Goal: Navigation & Orientation: Find specific page/section

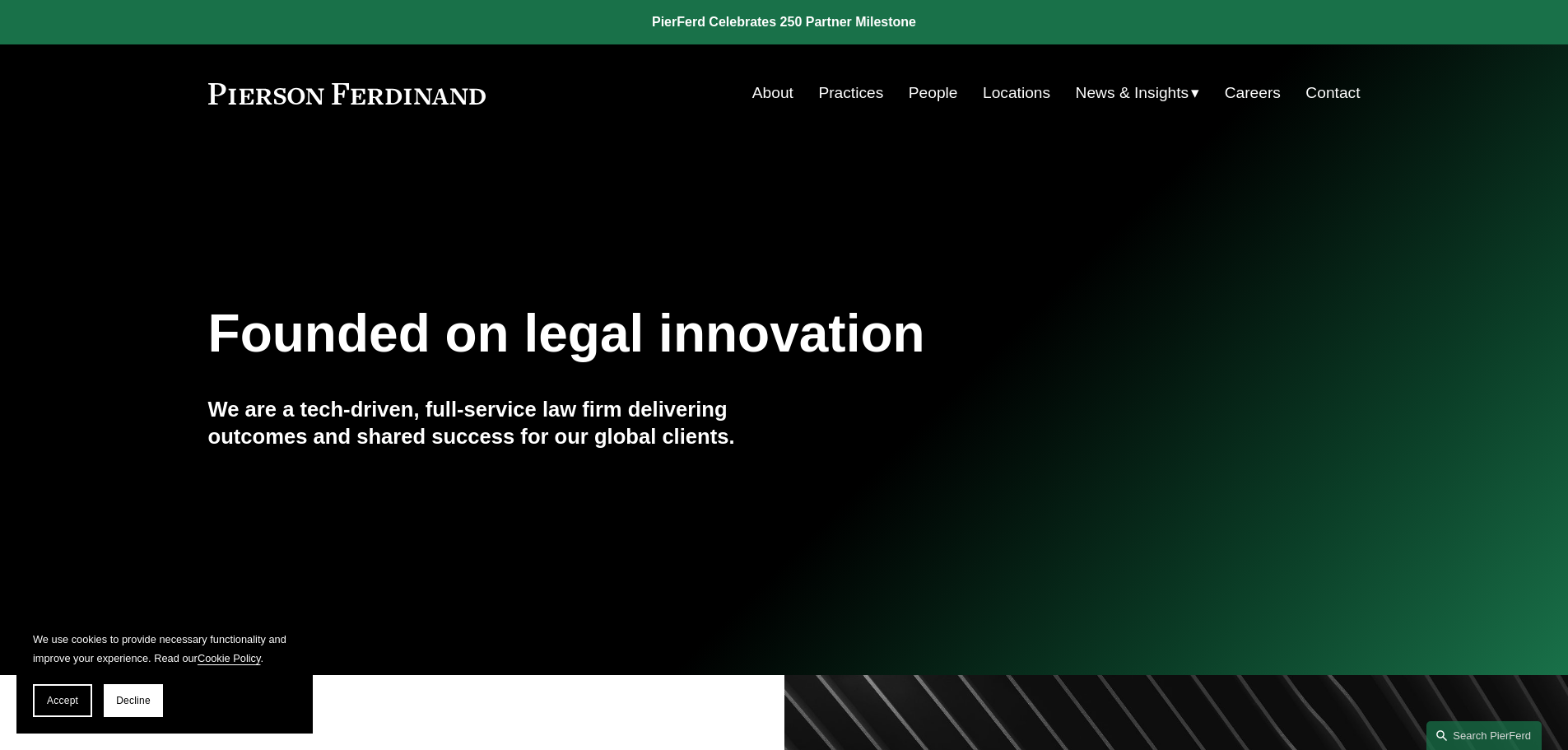
click at [1018, 95] on link "Locations" at bounding box center [1016, 93] width 67 height 31
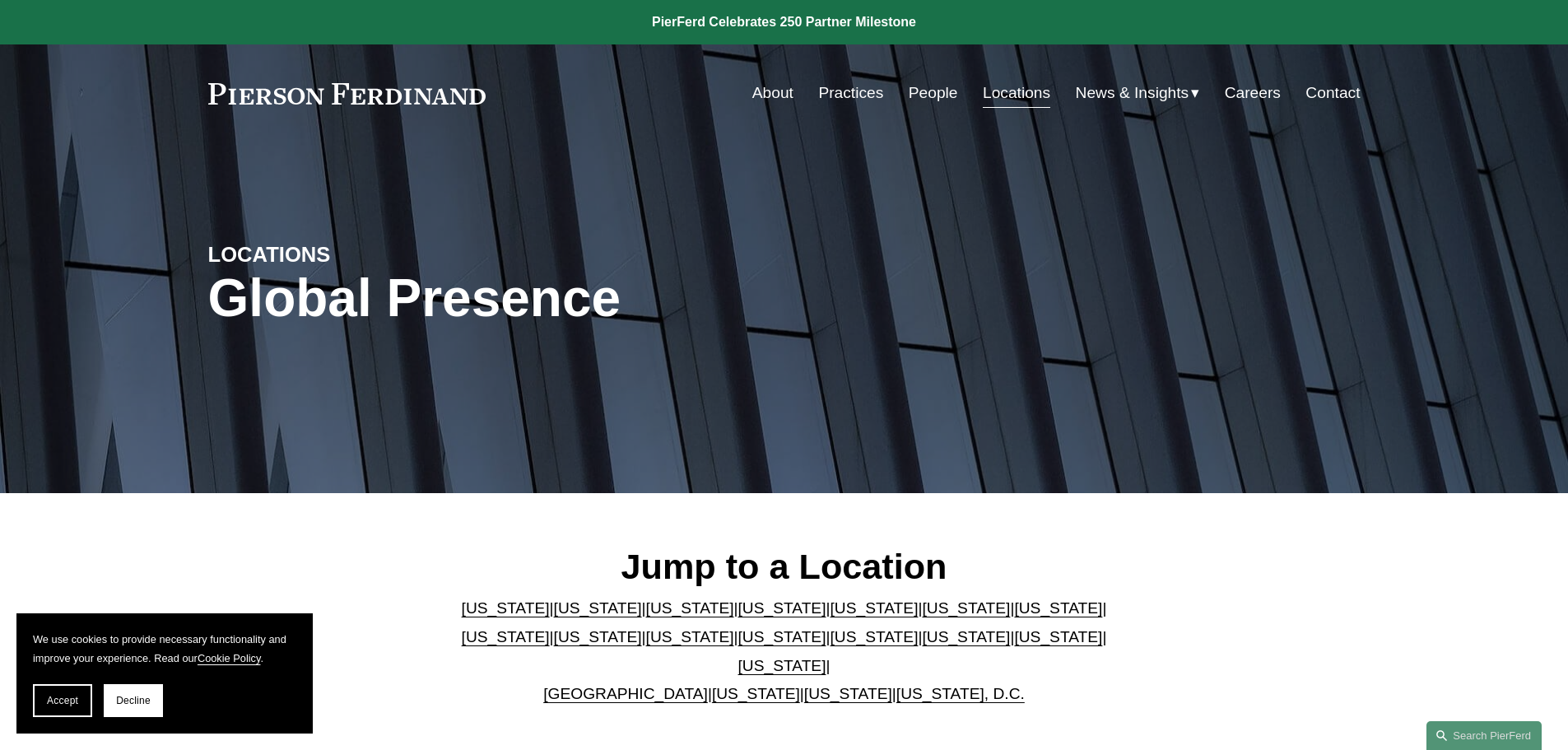
click at [829, 617] on link "Florida" at bounding box center [873, 608] width 88 height 17
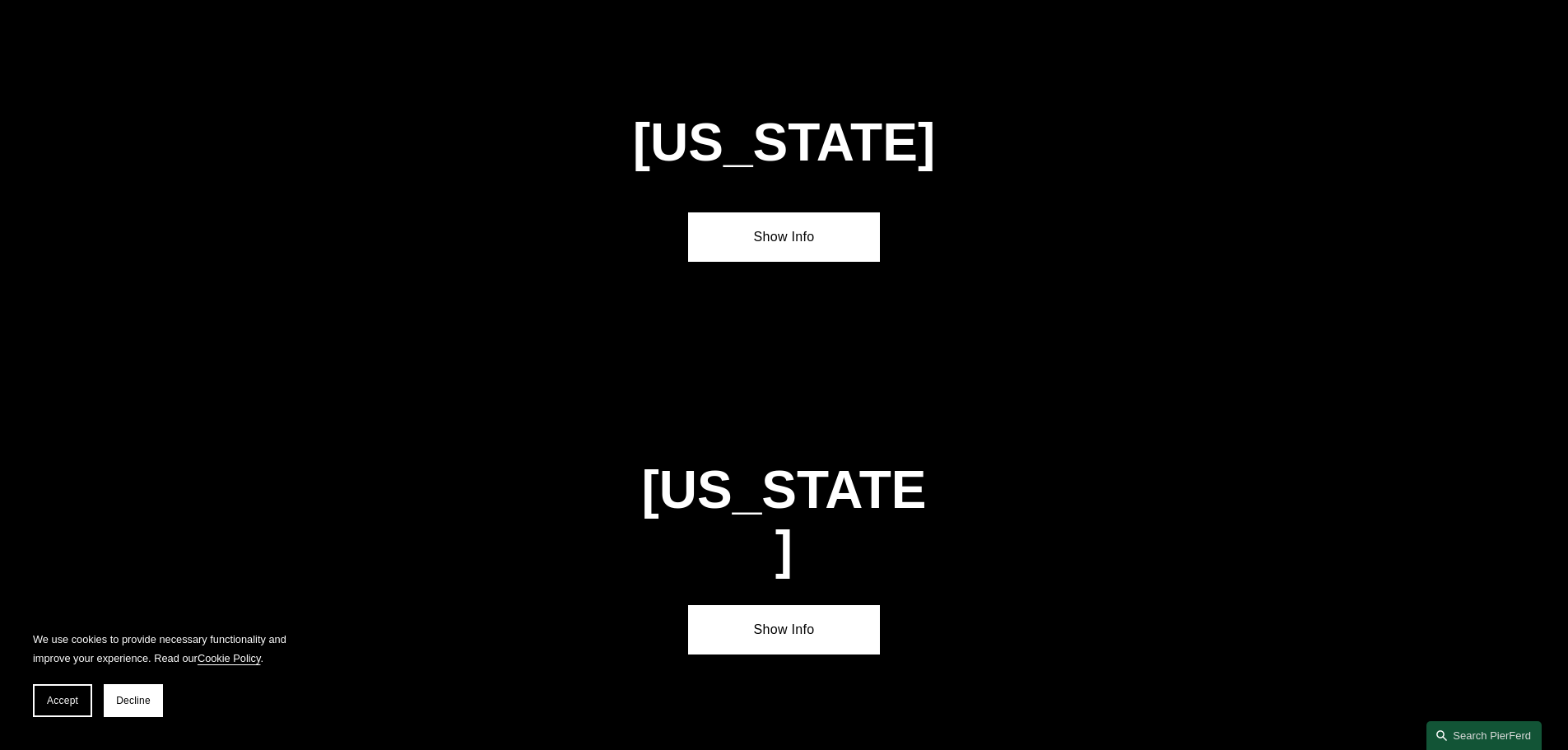
scroll to position [2134, 0]
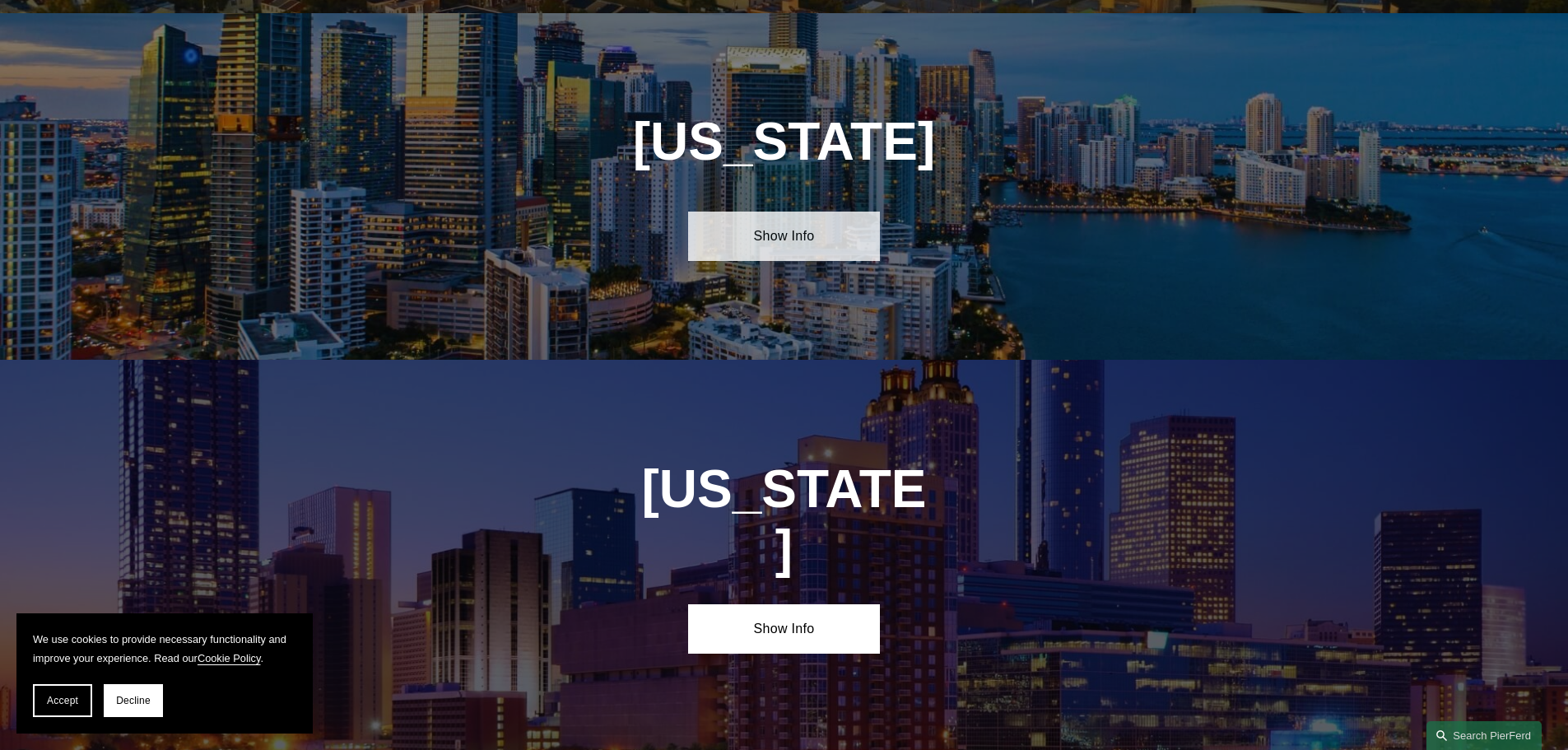
click at [760, 212] on link "Show Info" at bounding box center [784, 236] width 192 height 50
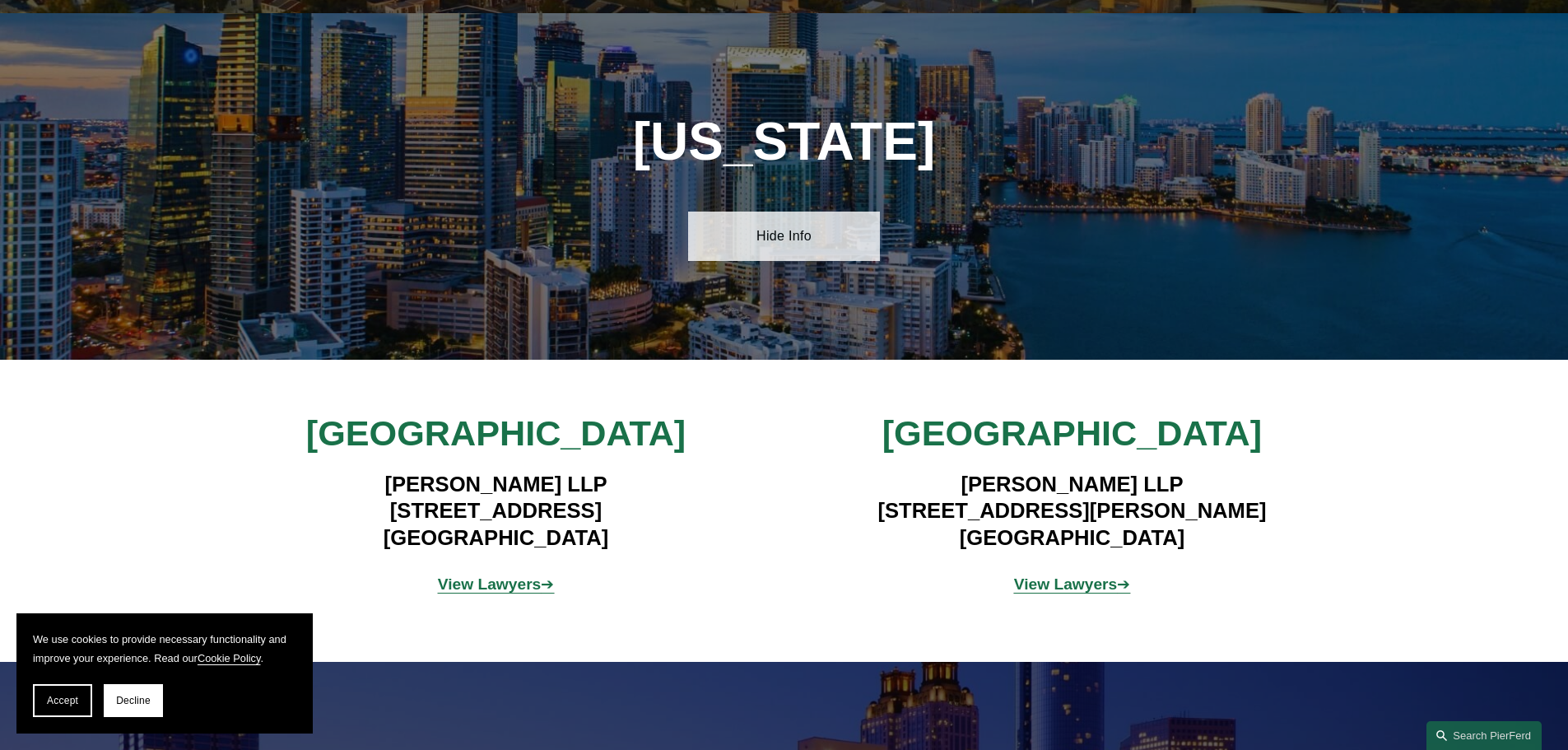
click at [829, 222] on link "Hide Info" at bounding box center [784, 236] width 192 height 50
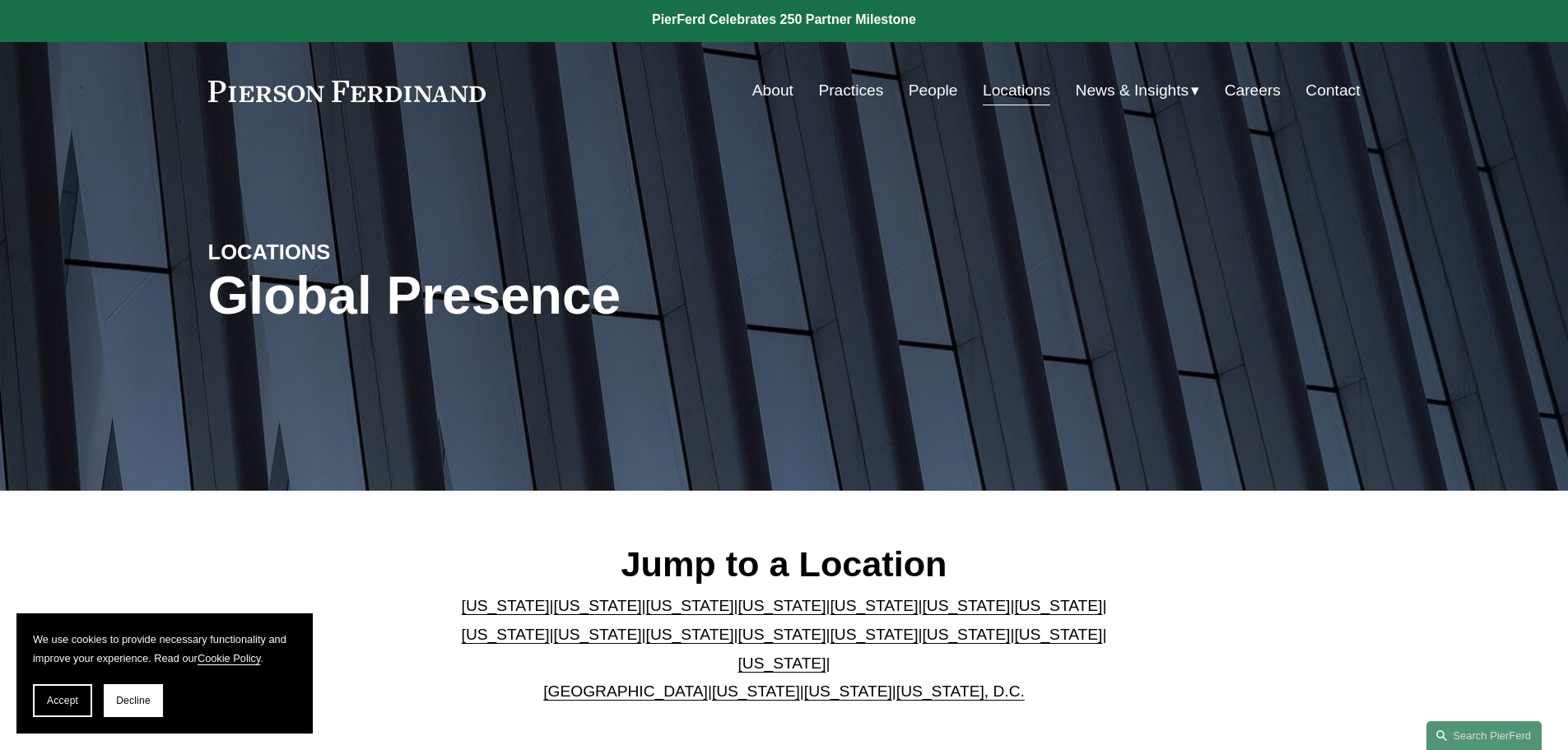
scroll to position [0, 0]
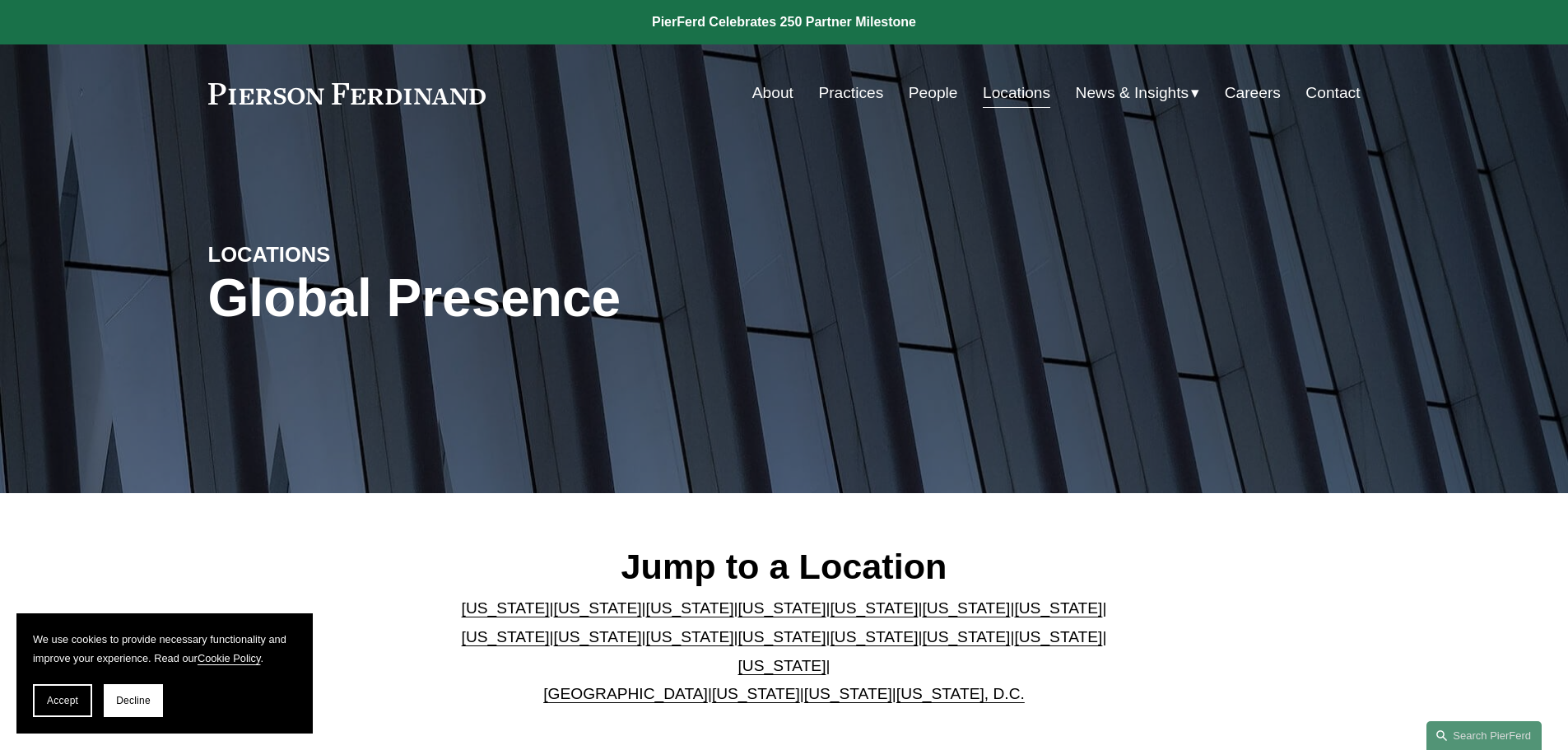
click at [858, 96] on link "Practices" at bounding box center [850, 93] width 65 height 31
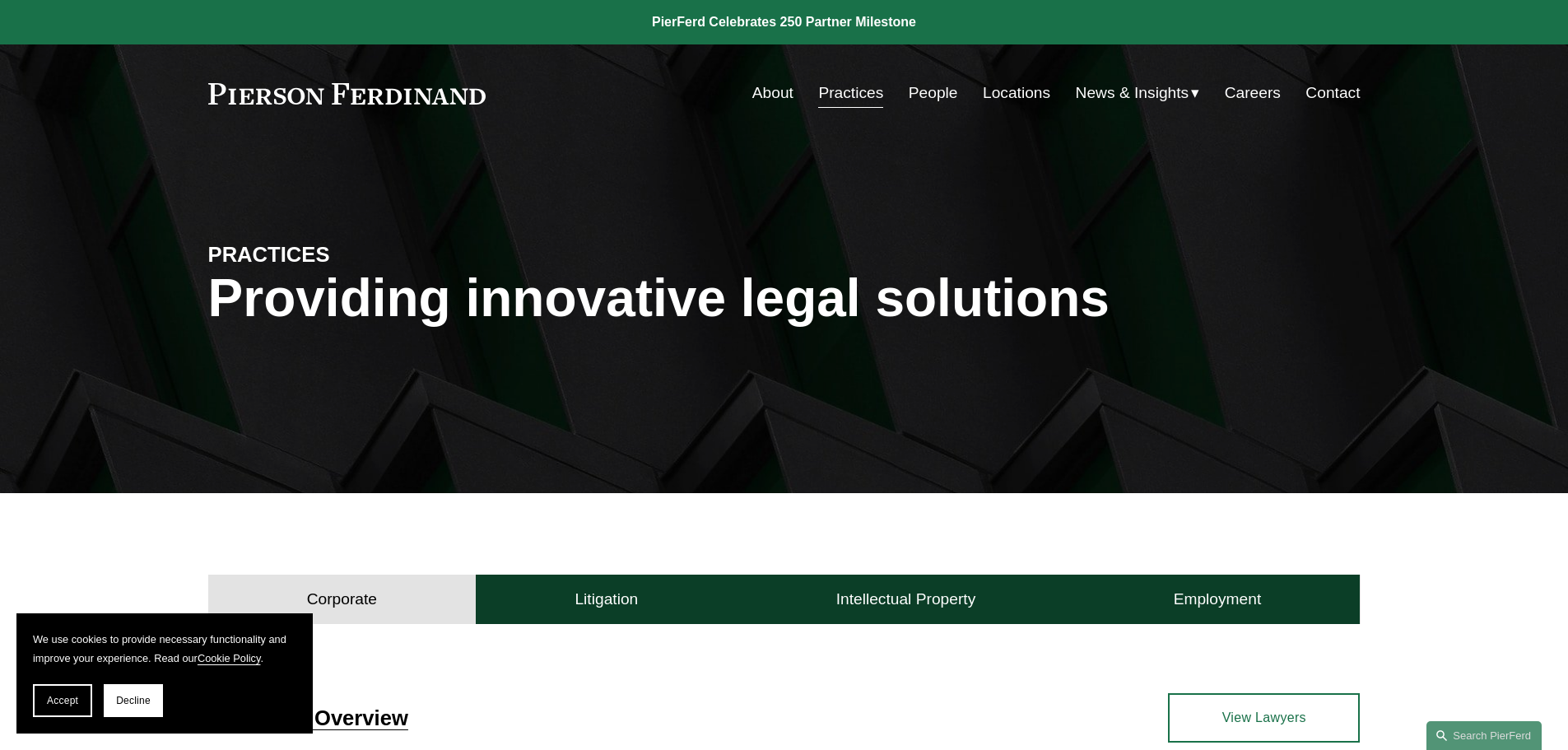
click at [771, 102] on link "About" at bounding box center [773, 93] width 41 height 31
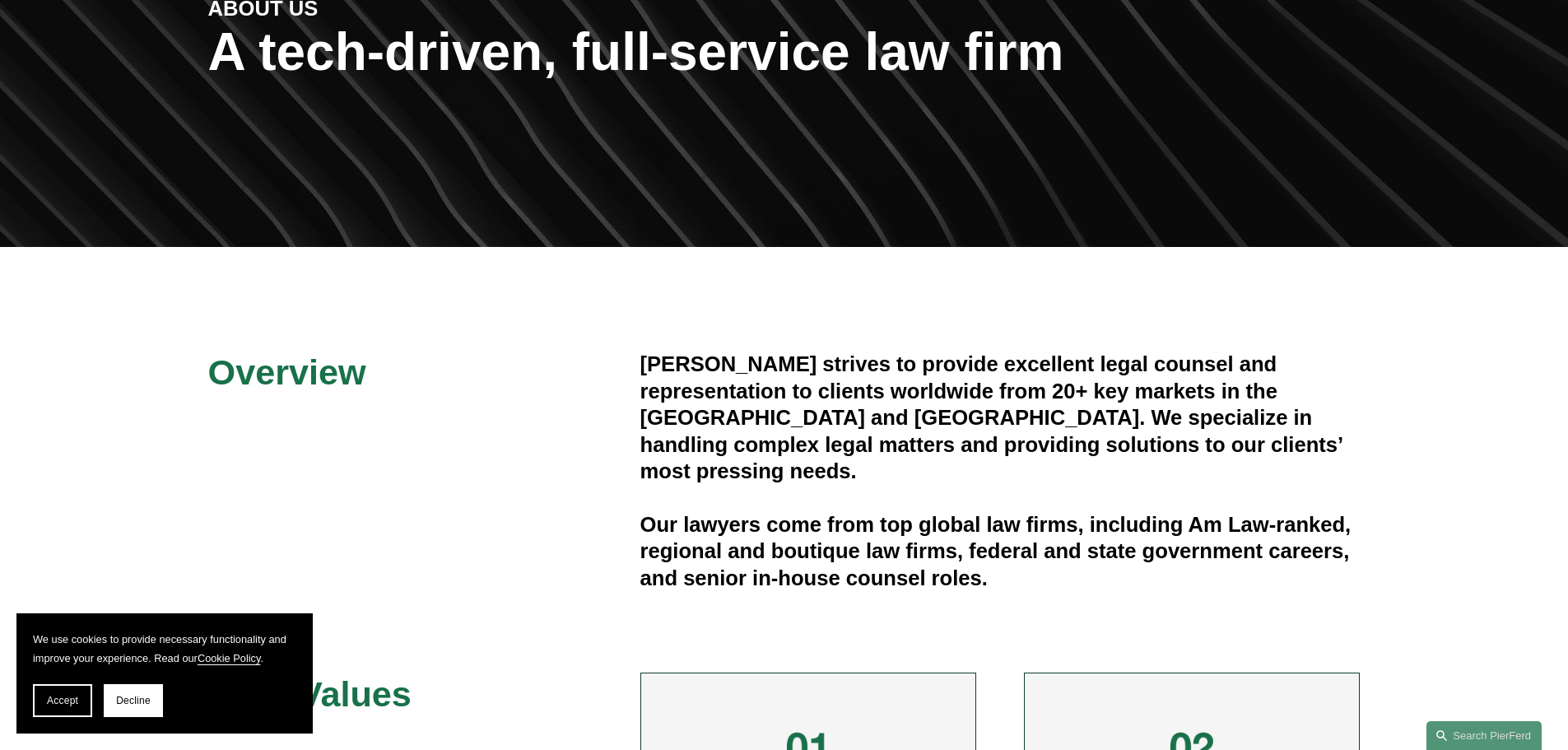
scroll to position [247, 0]
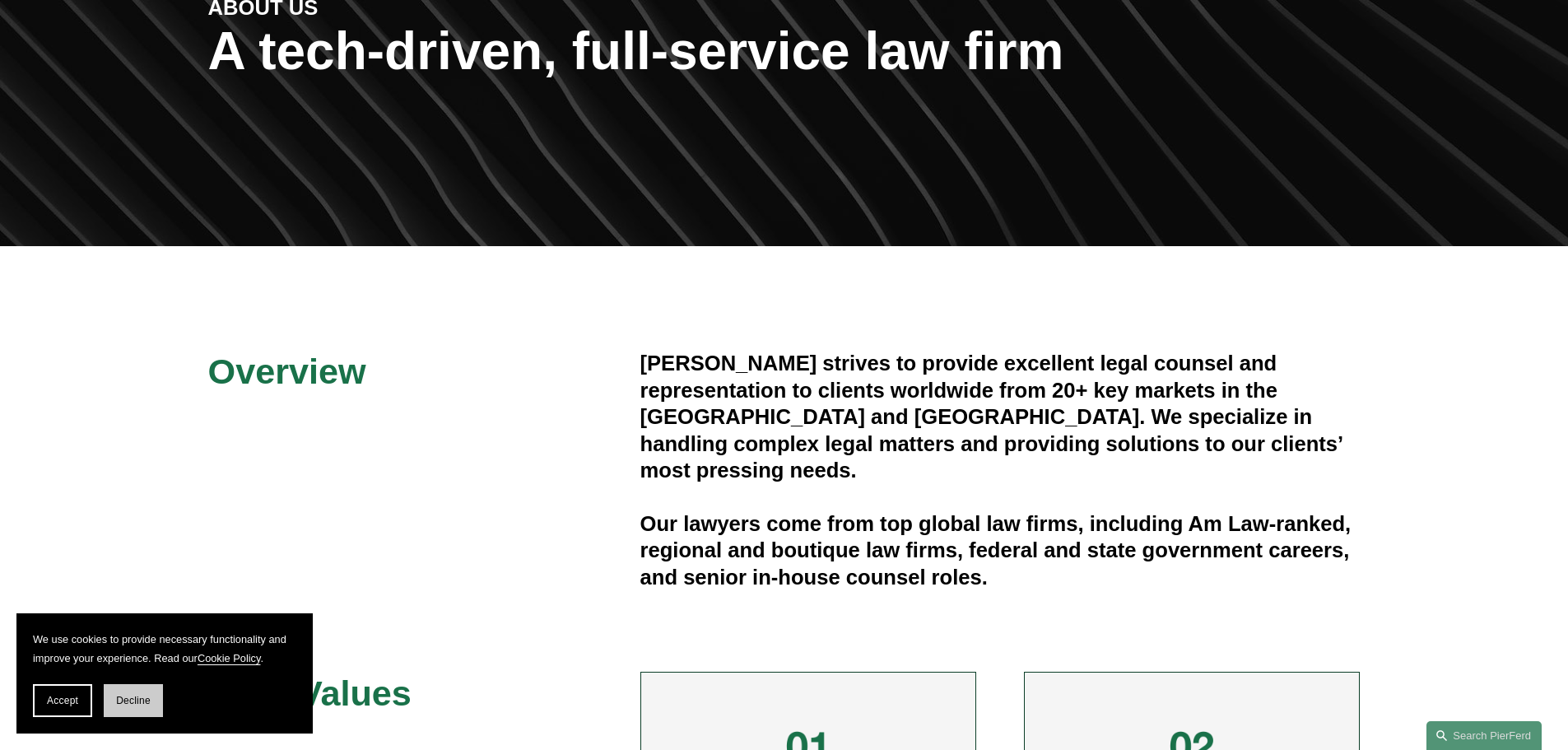
drag, startPoint x: 129, startPoint y: 699, endPoint x: 139, endPoint y: 696, distance: 10.4
click at [139, 696] on span "Decline" at bounding box center [133, 699] width 35 height 11
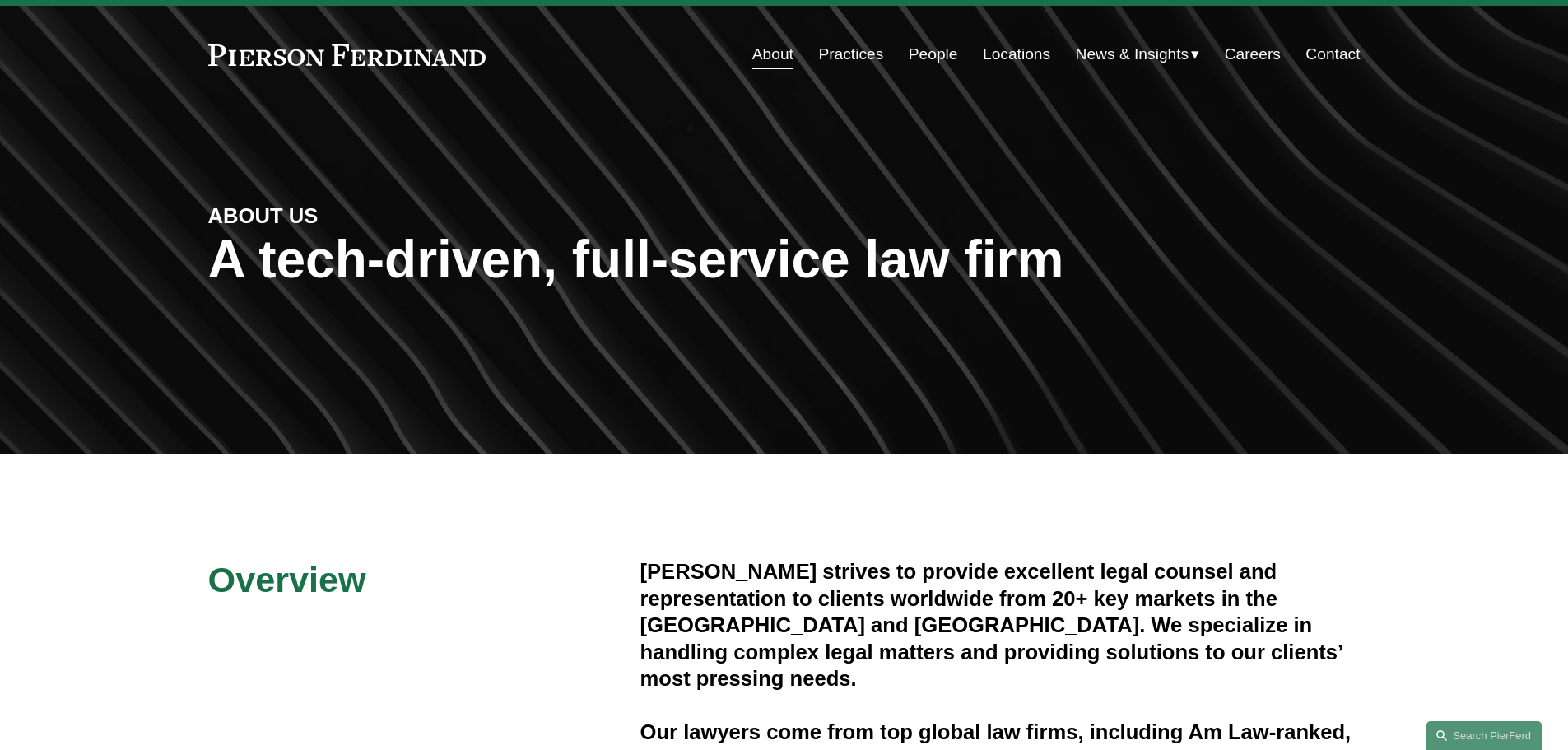
scroll to position [0, 0]
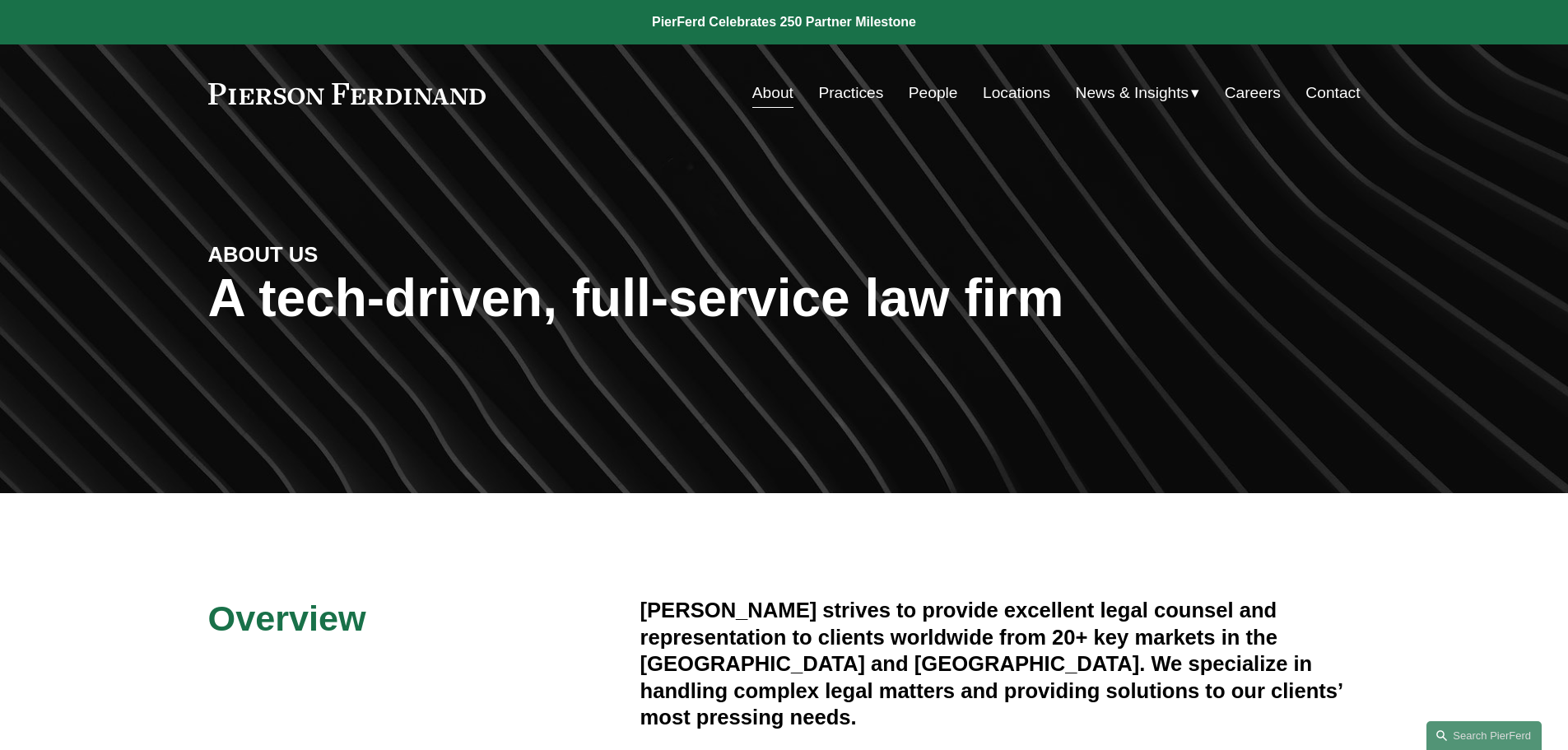
click at [1258, 93] on link "Careers" at bounding box center [1252, 93] width 56 height 31
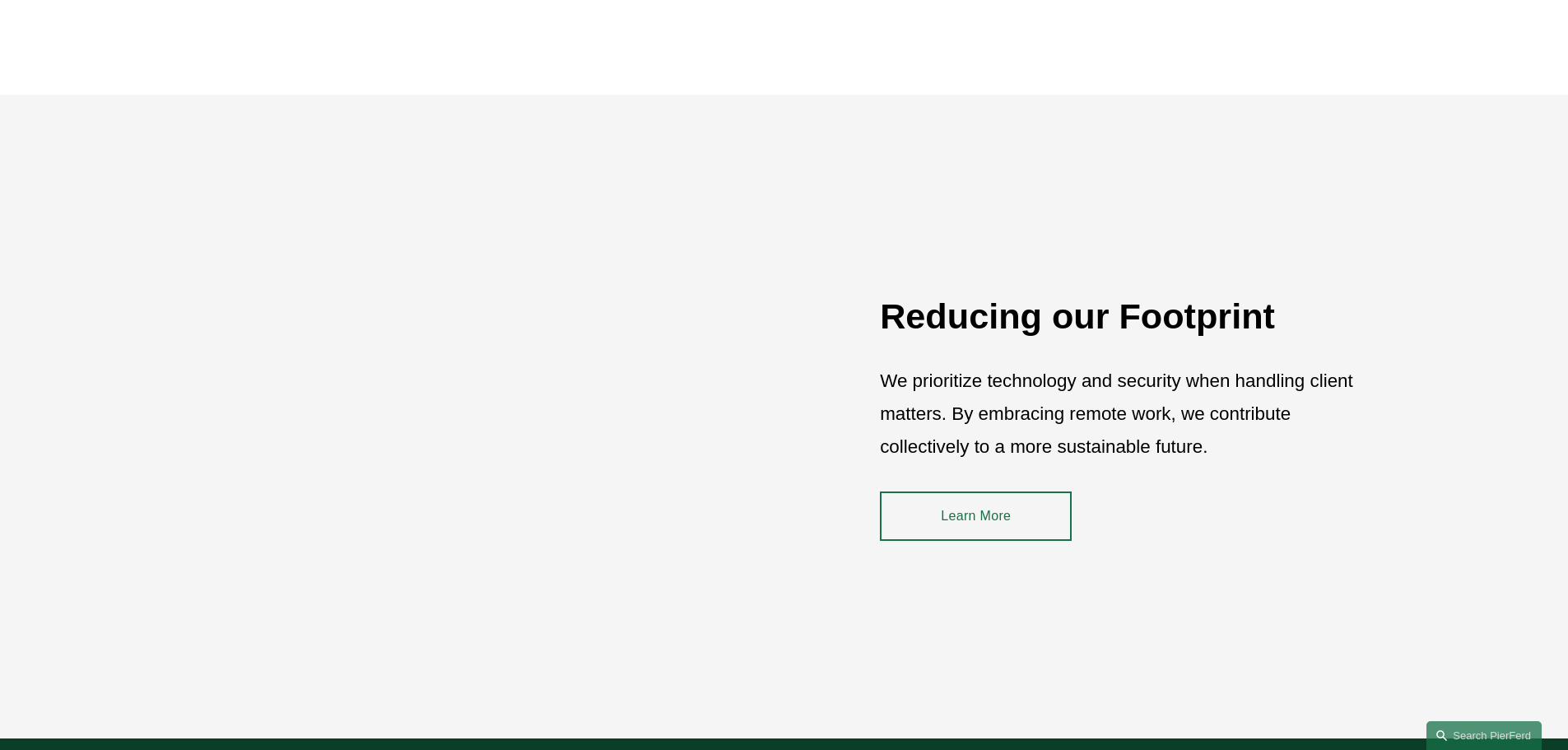
scroll to position [2140, 0]
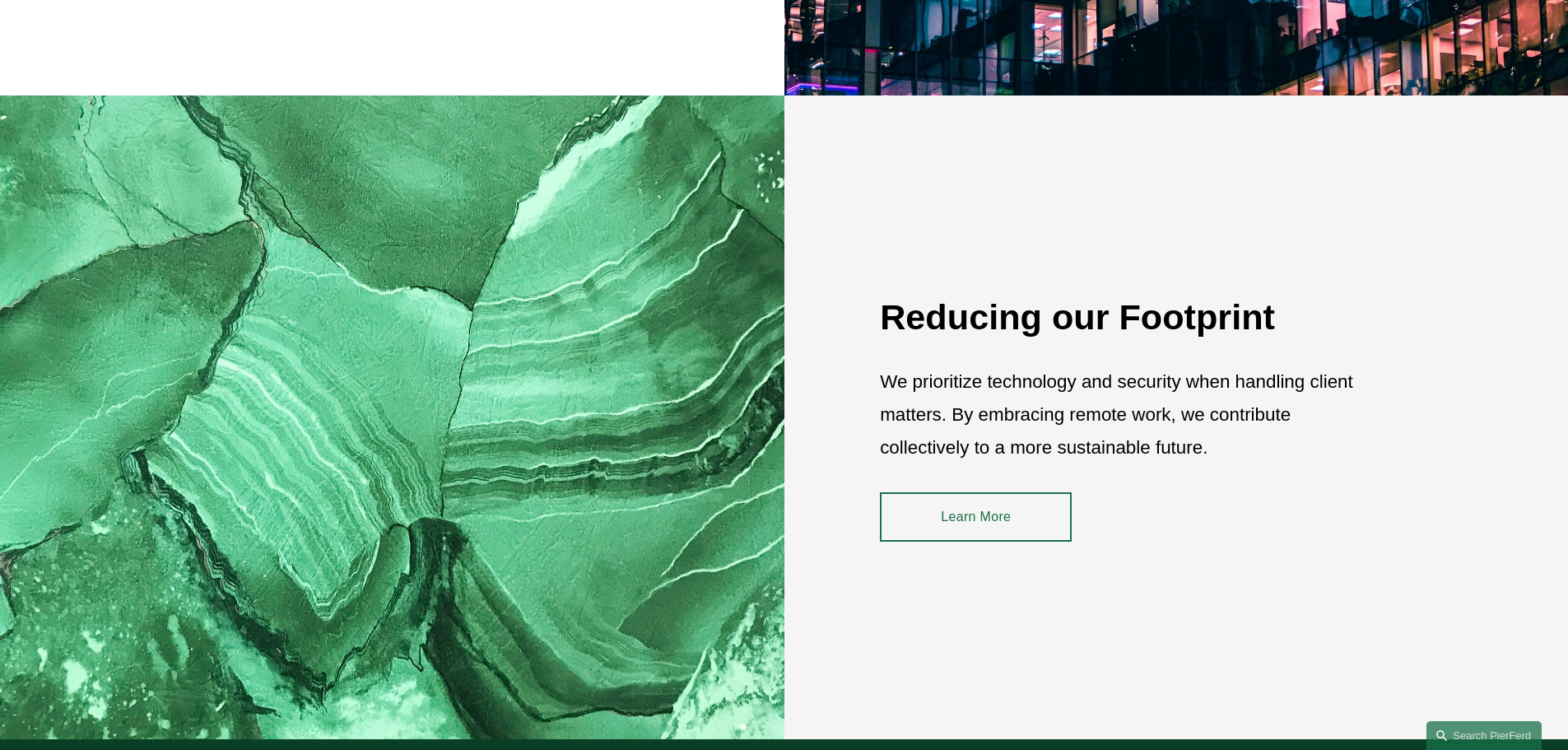
click at [994, 522] on link "Learn More" at bounding box center [976, 516] width 192 height 50
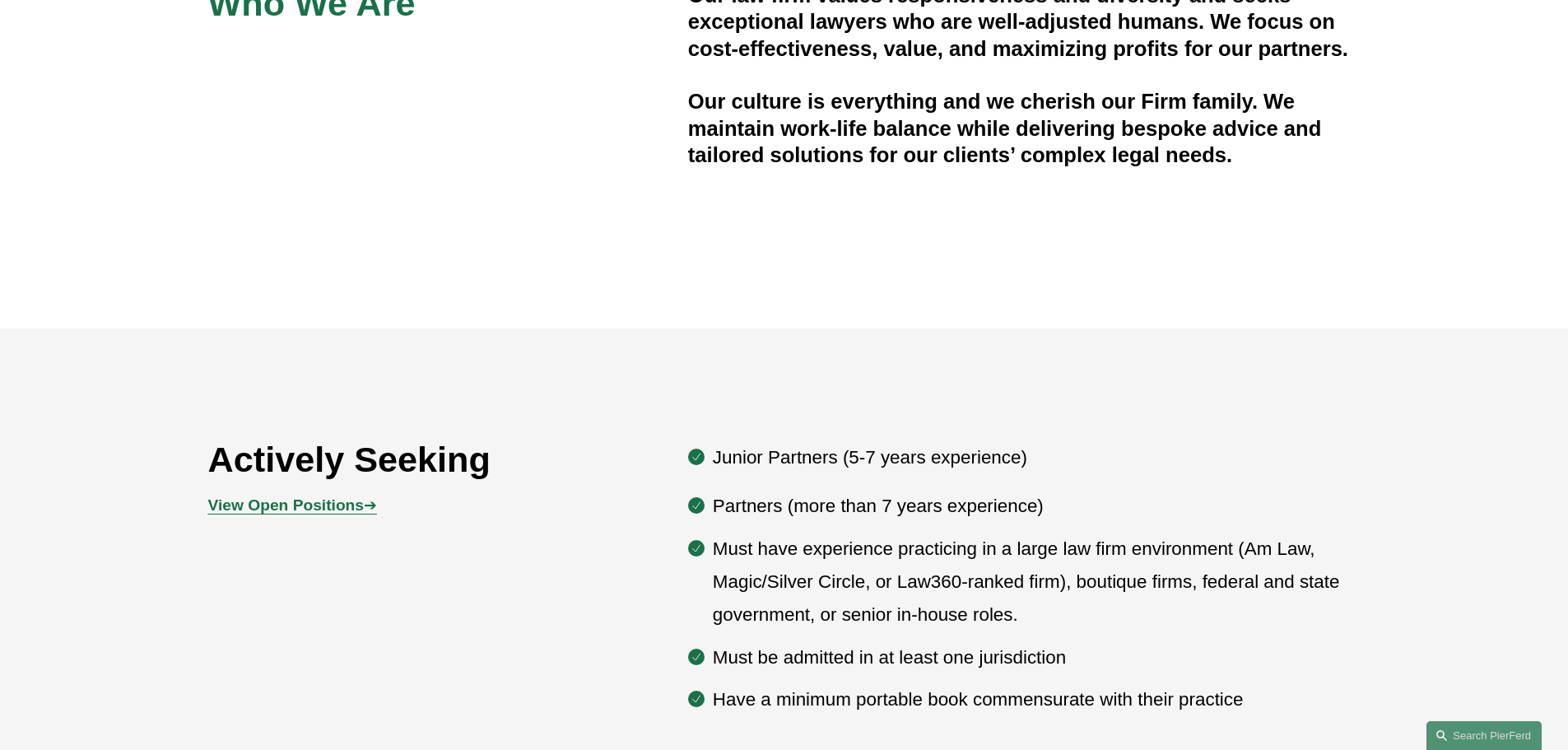
scroll to position [740, 0]
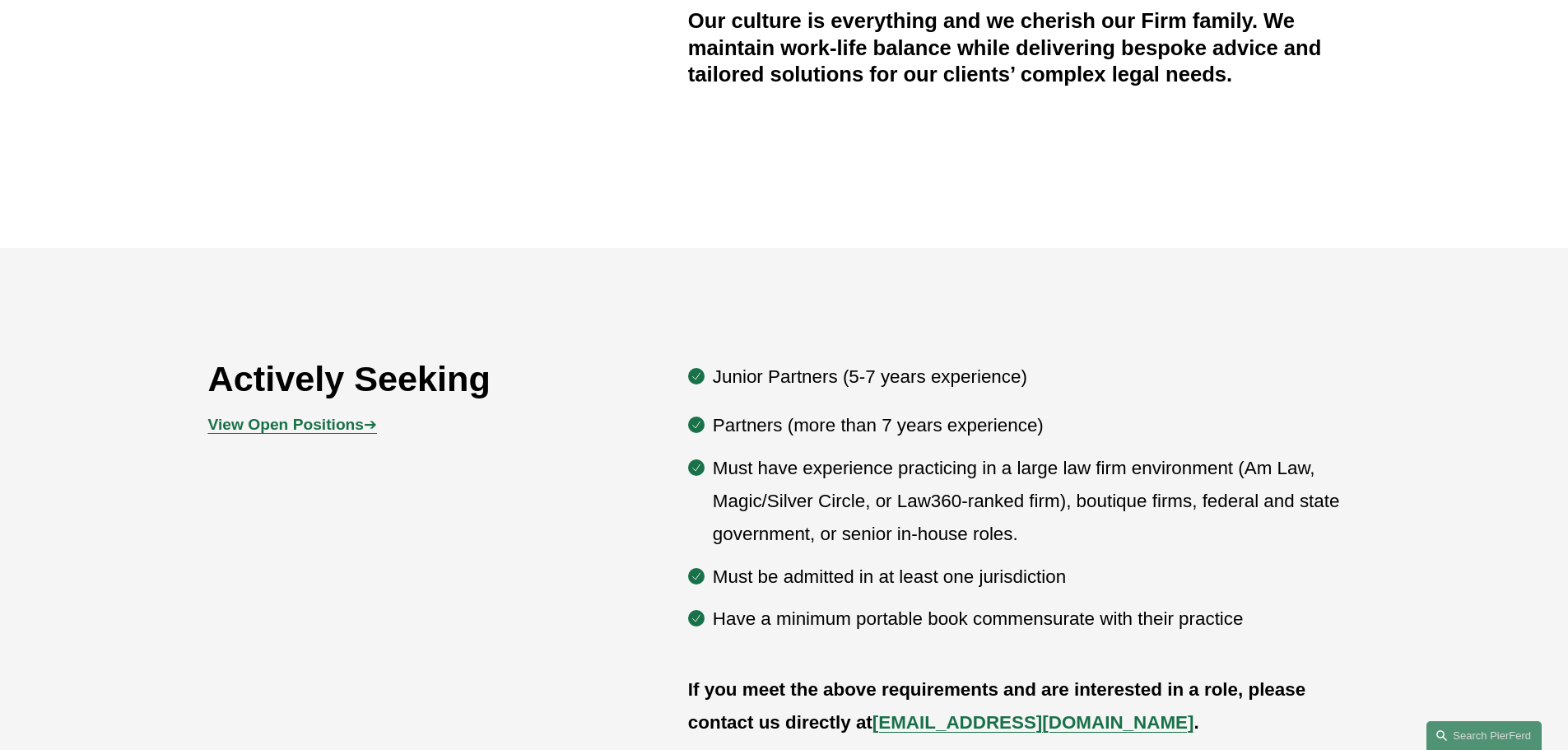
click at [353, 424] on strong "View Open Positions" at bounding box center [286, 425] width 155 height 17
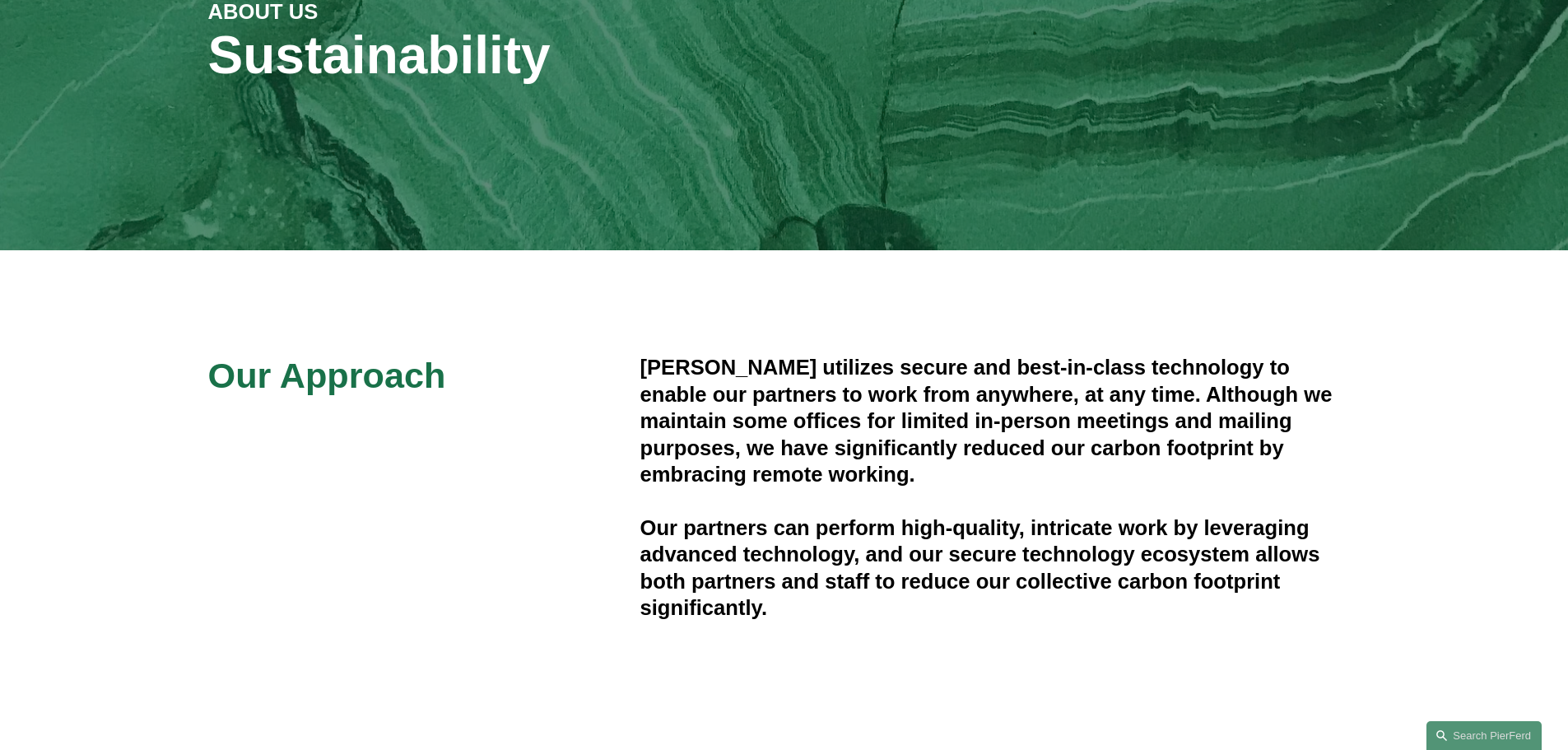
scroll to position [247, 0]
